Goal: Task Accomplishment & Management: Manage account settings

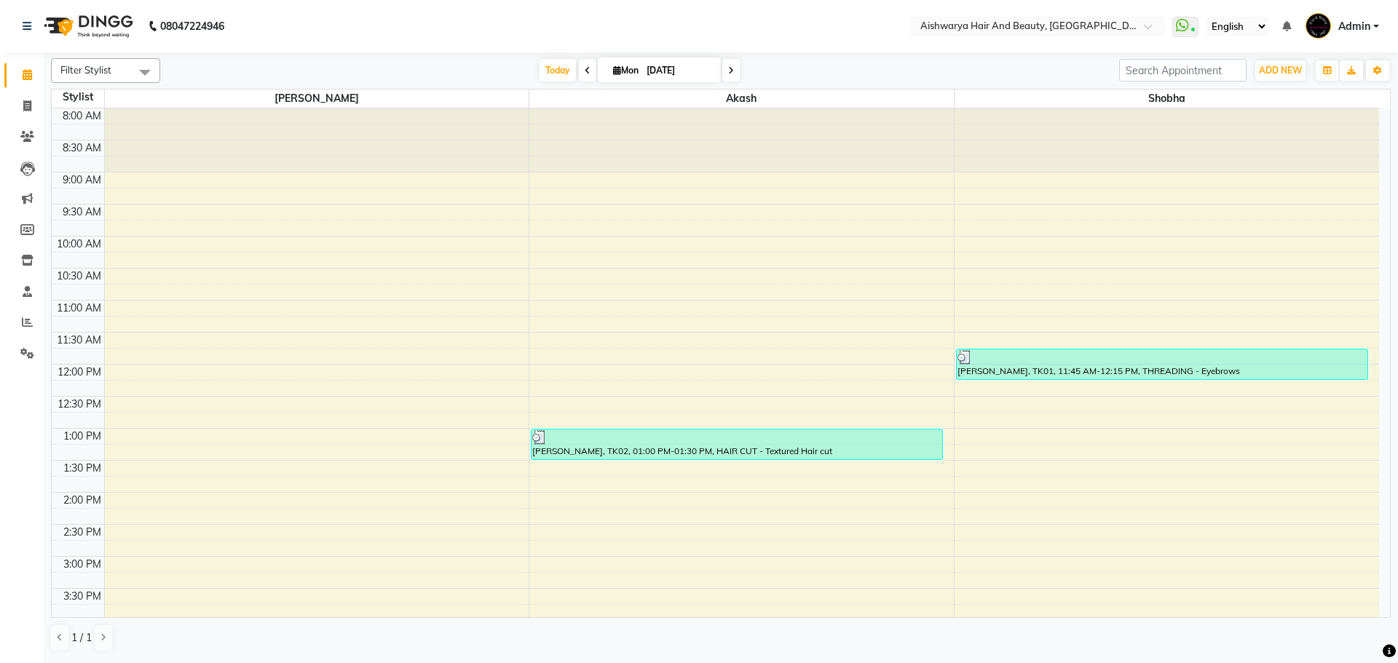
scroll to position [218, 0]
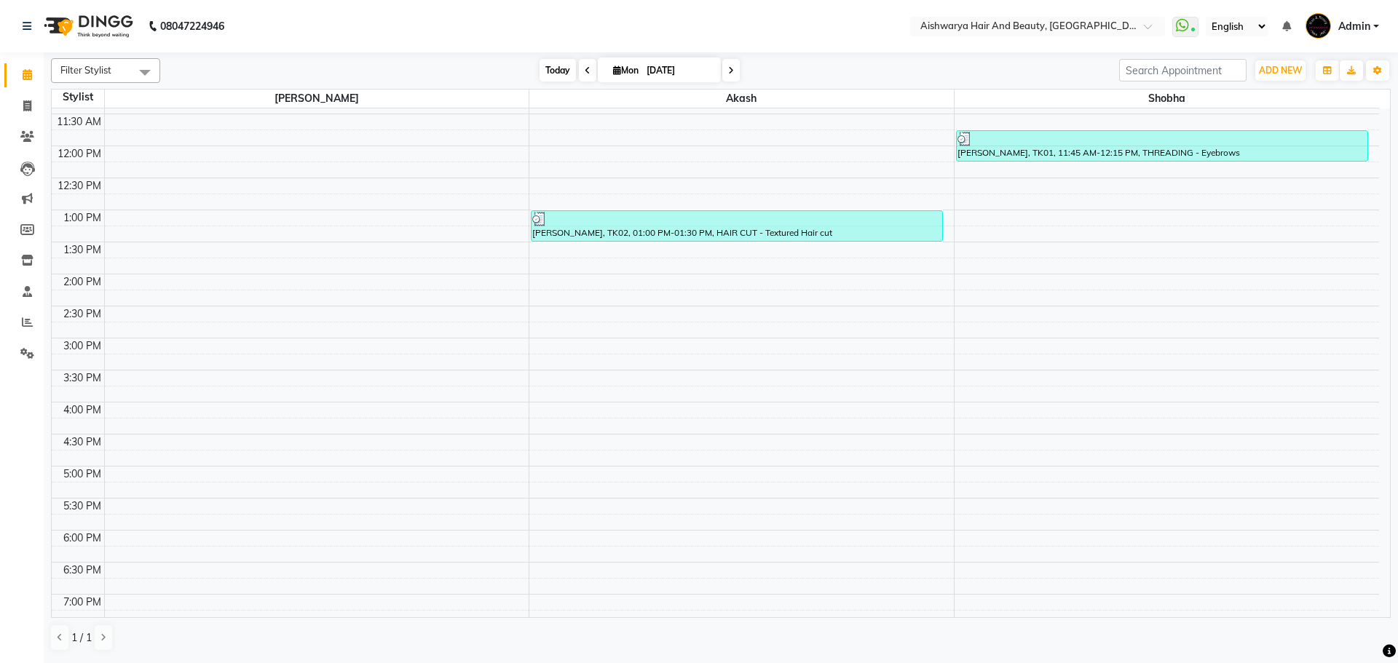
click at [540, 75] on span "Today" at bounding box center [558, 70] width 36 height 23
type input "02-09-2025"
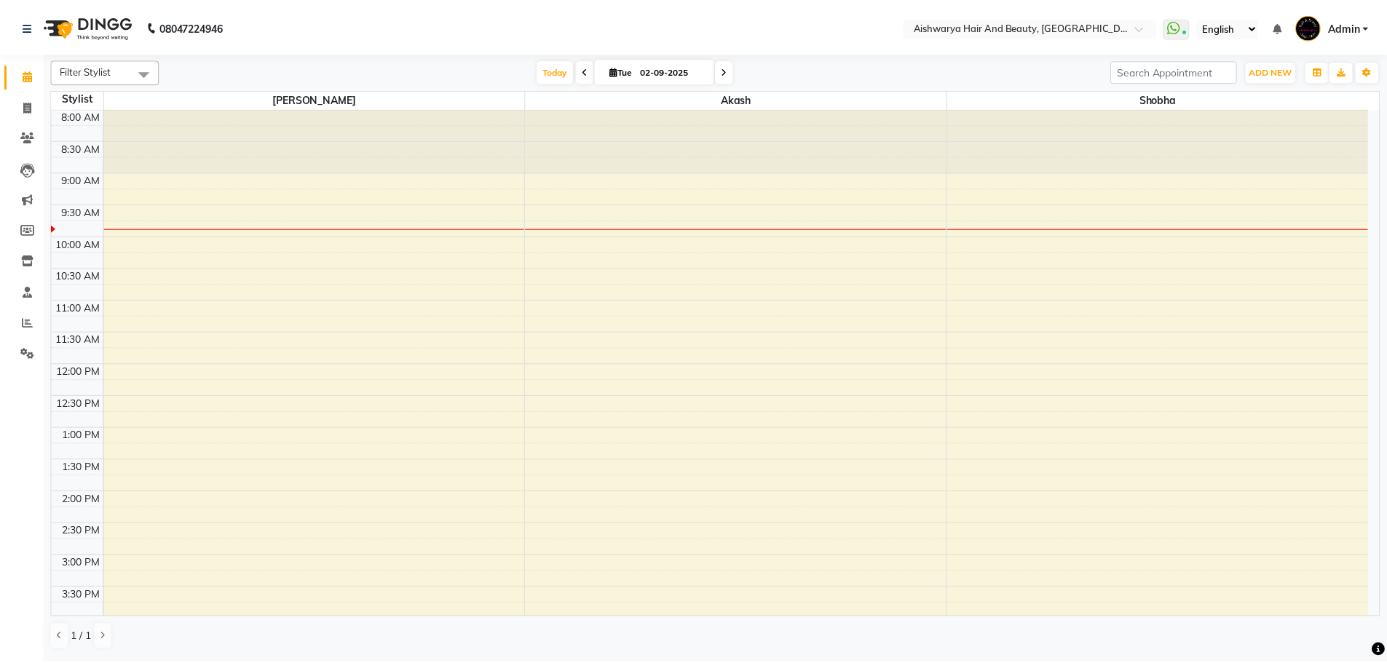
scroll to position [0, 0]
click at [27, 352] on icon at bounding box center [27, 353] width 14 height 11
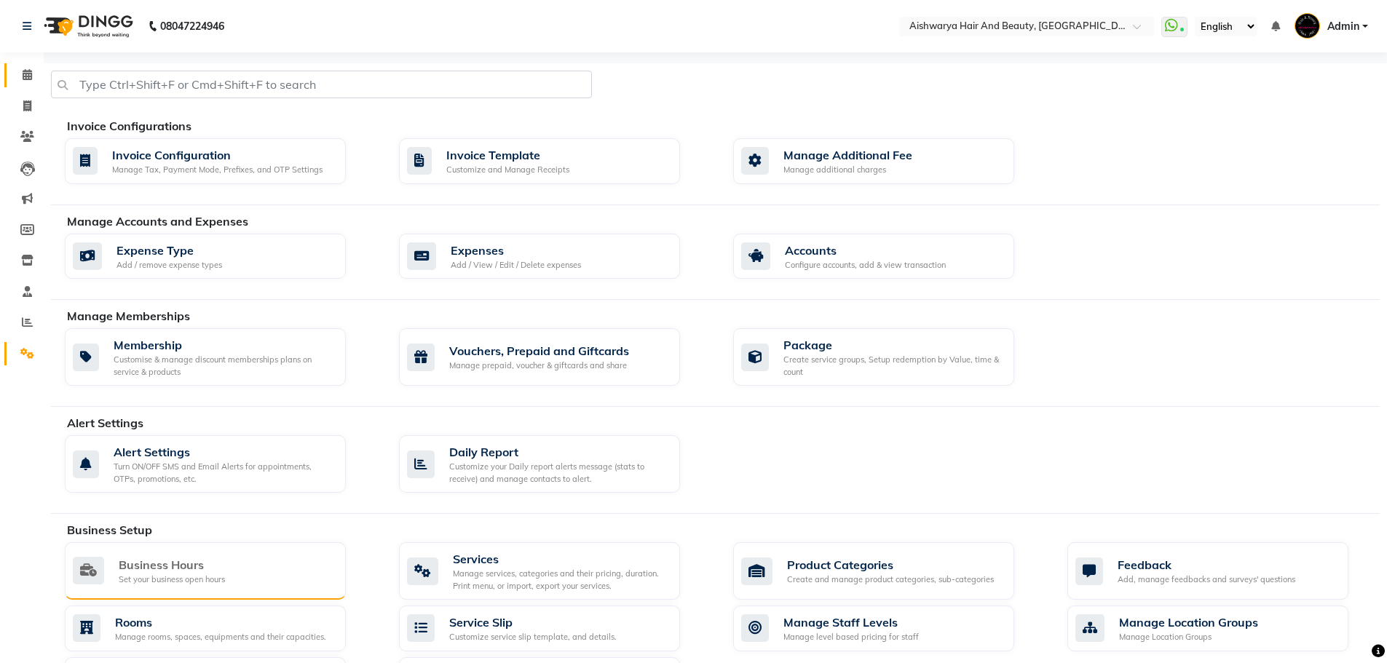
scroll to position [364, 0]
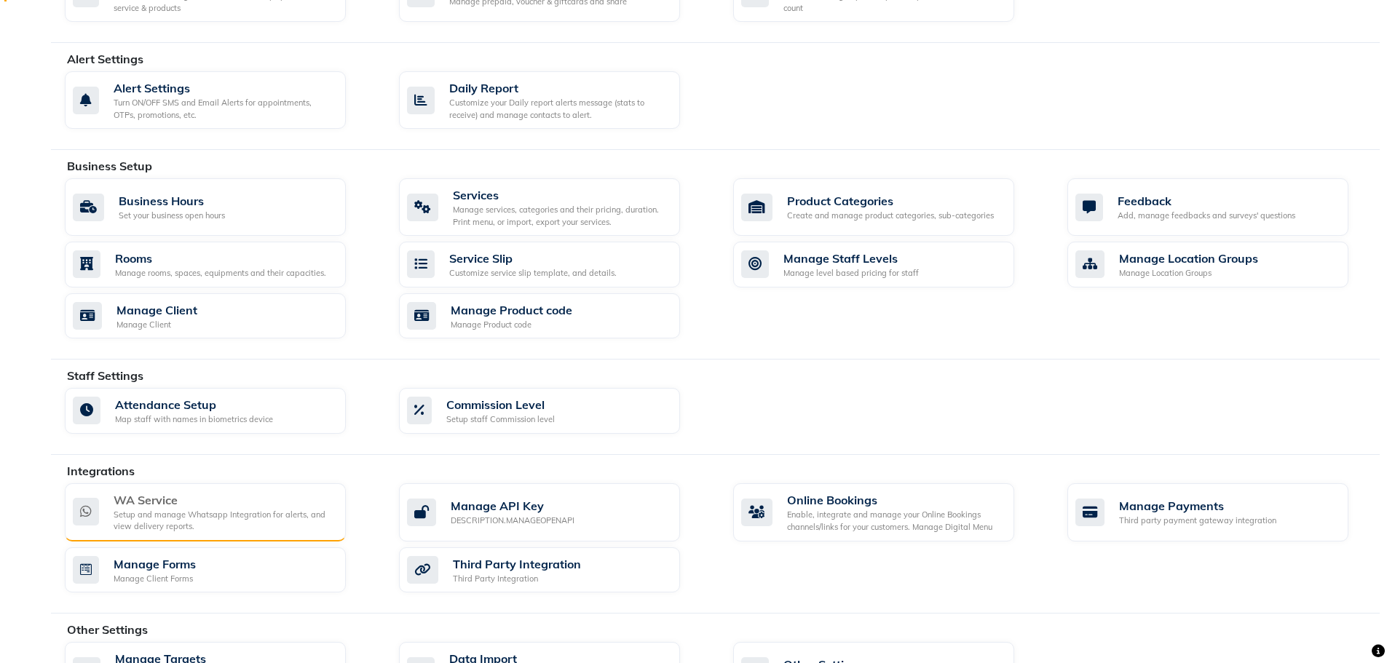
click at [232, 515] on div "Setup and manage Whatsapp Integration for alerts, and view delivery reports." at bounding box center [224, 521] width 221 height 24
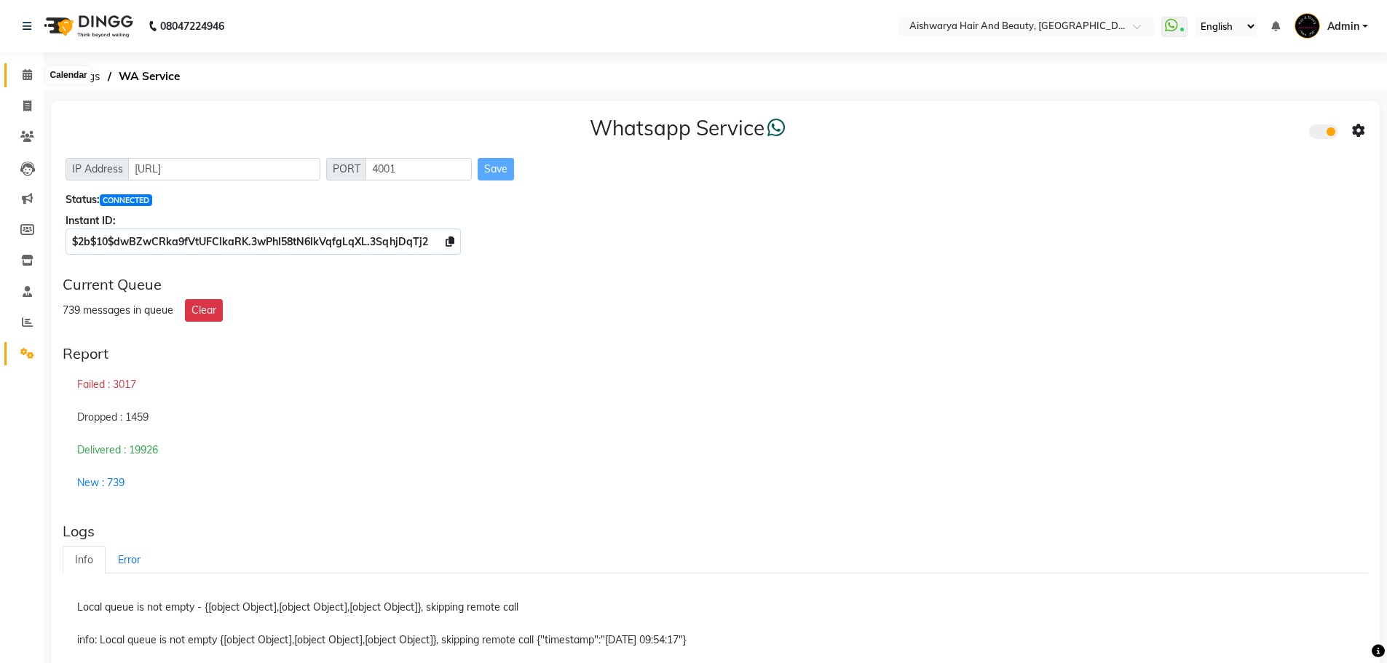
click at [27, 81] on span at bounding box center [27, 75] width 25 height 17
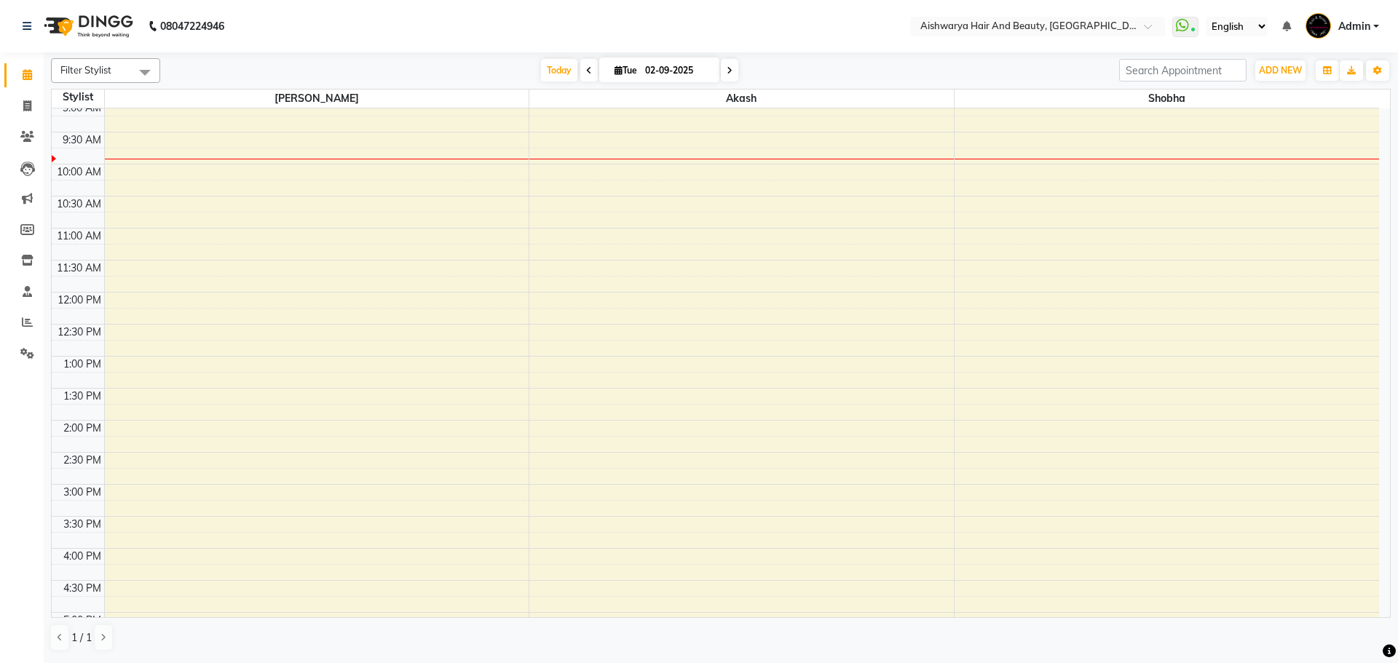
scroll to position [73, 0]
